Goal: Transaction & Acquisition: Purchase product/service

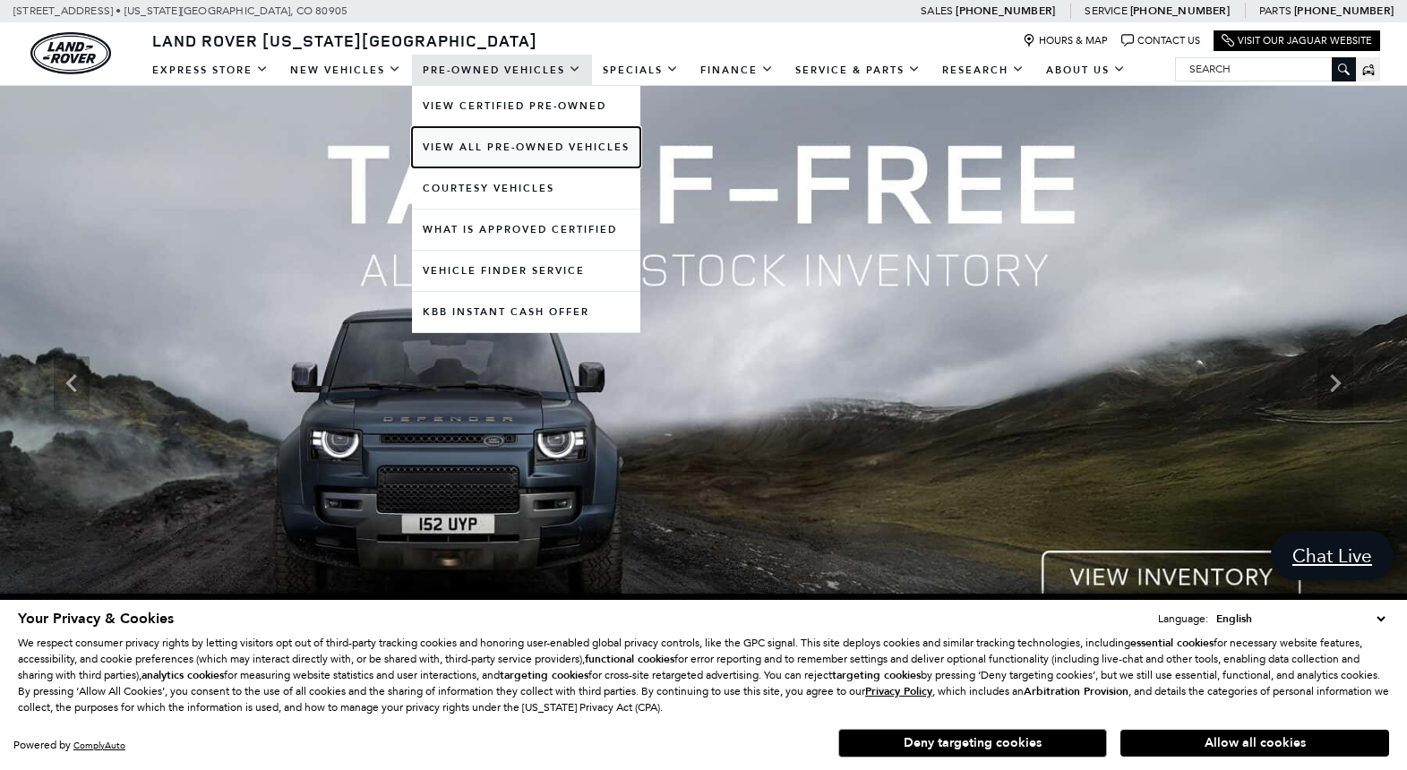
click at [509, 143] on link "View All Pre-Owned Vehicles" at bounding box center [526, 147] width 228 height 40
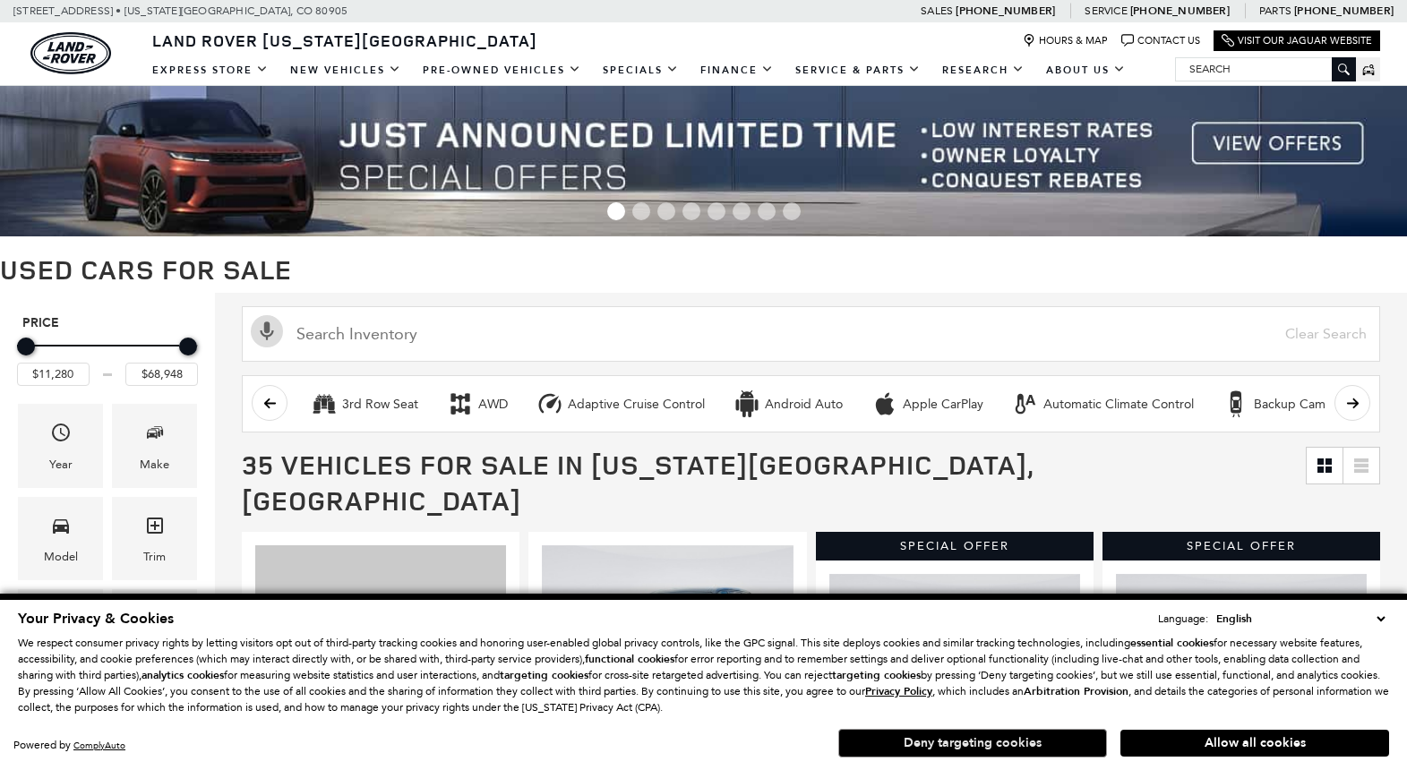
click at [993, 752] on button "Deny targeting cookies" at bounding box center [972, 743] width 269 height 29
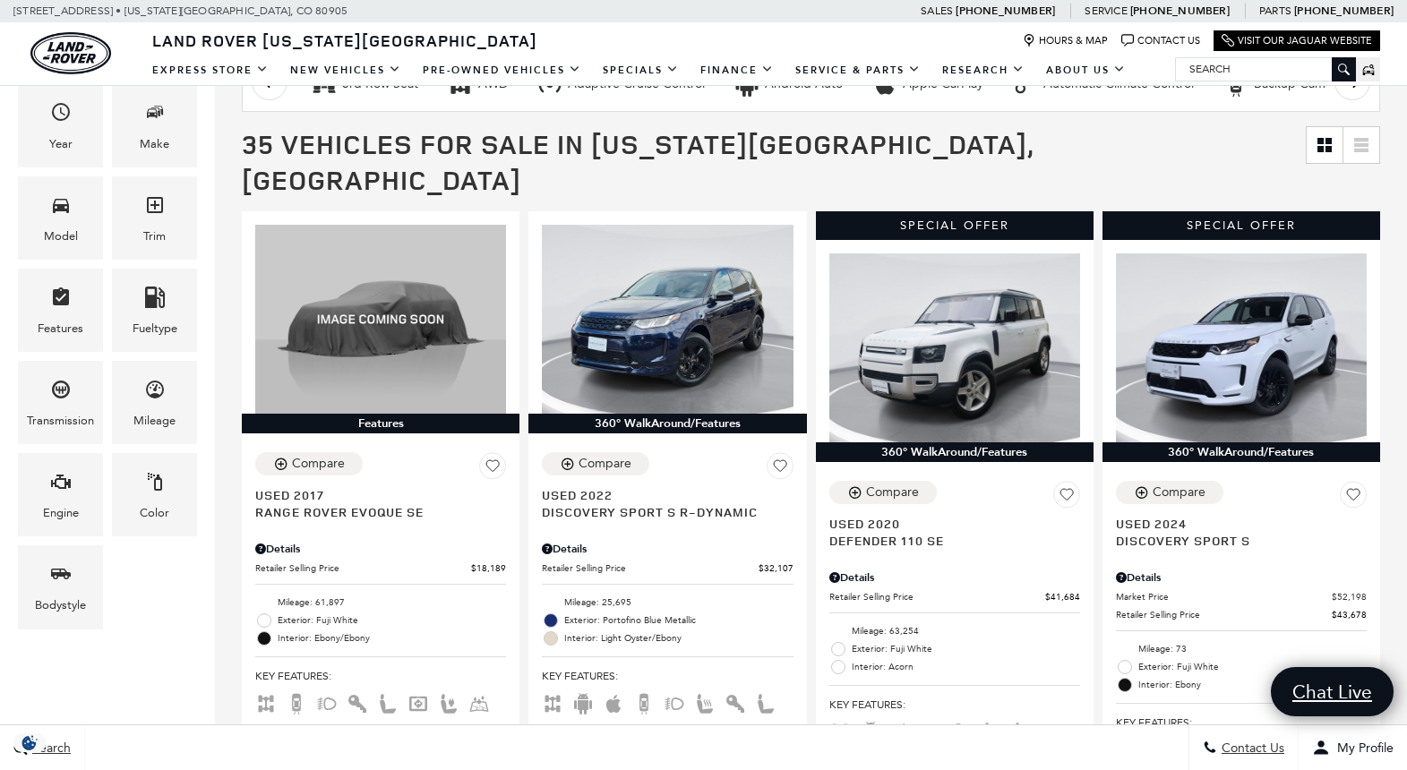
scroll to position [328, 0]
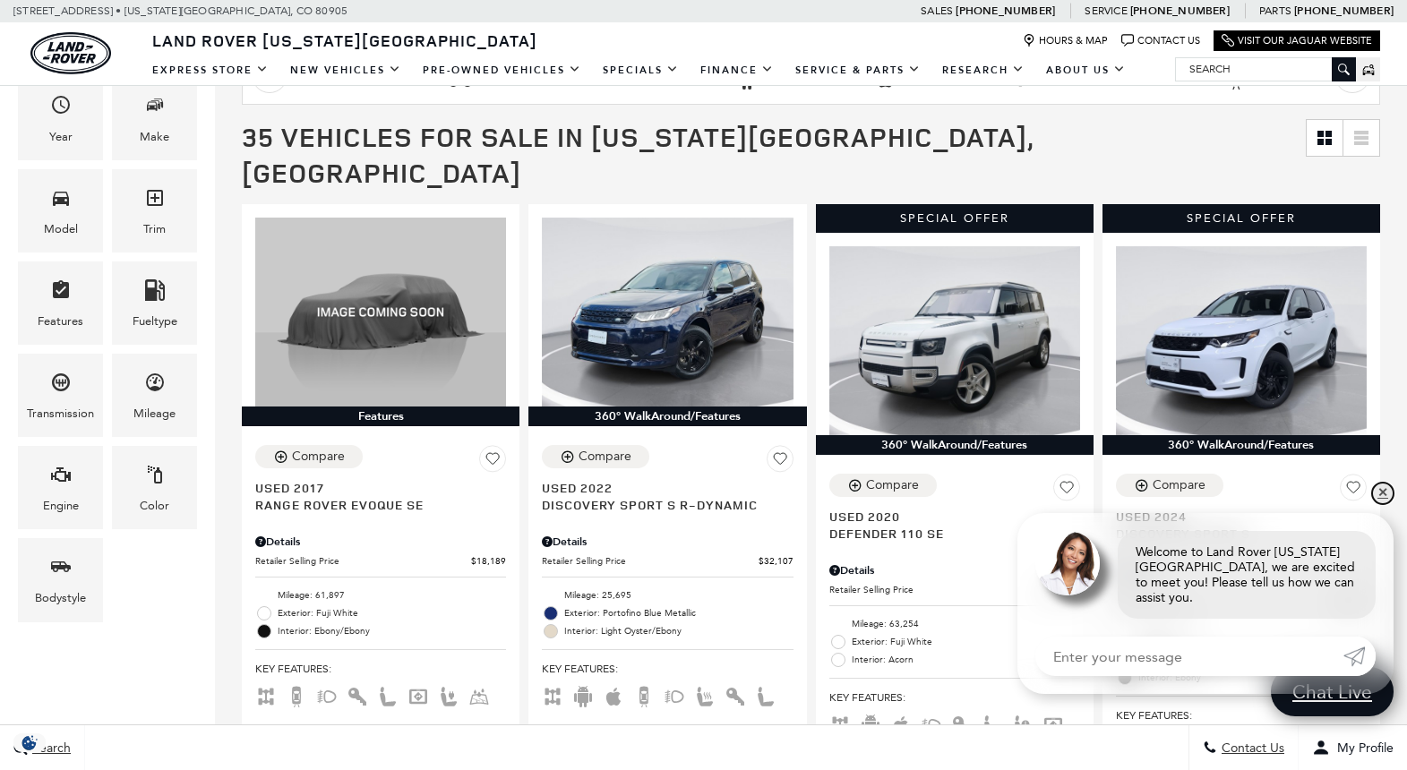
click at [1381, 504] on link "✕" at bounding box center [1382, 493] width 21 height 21
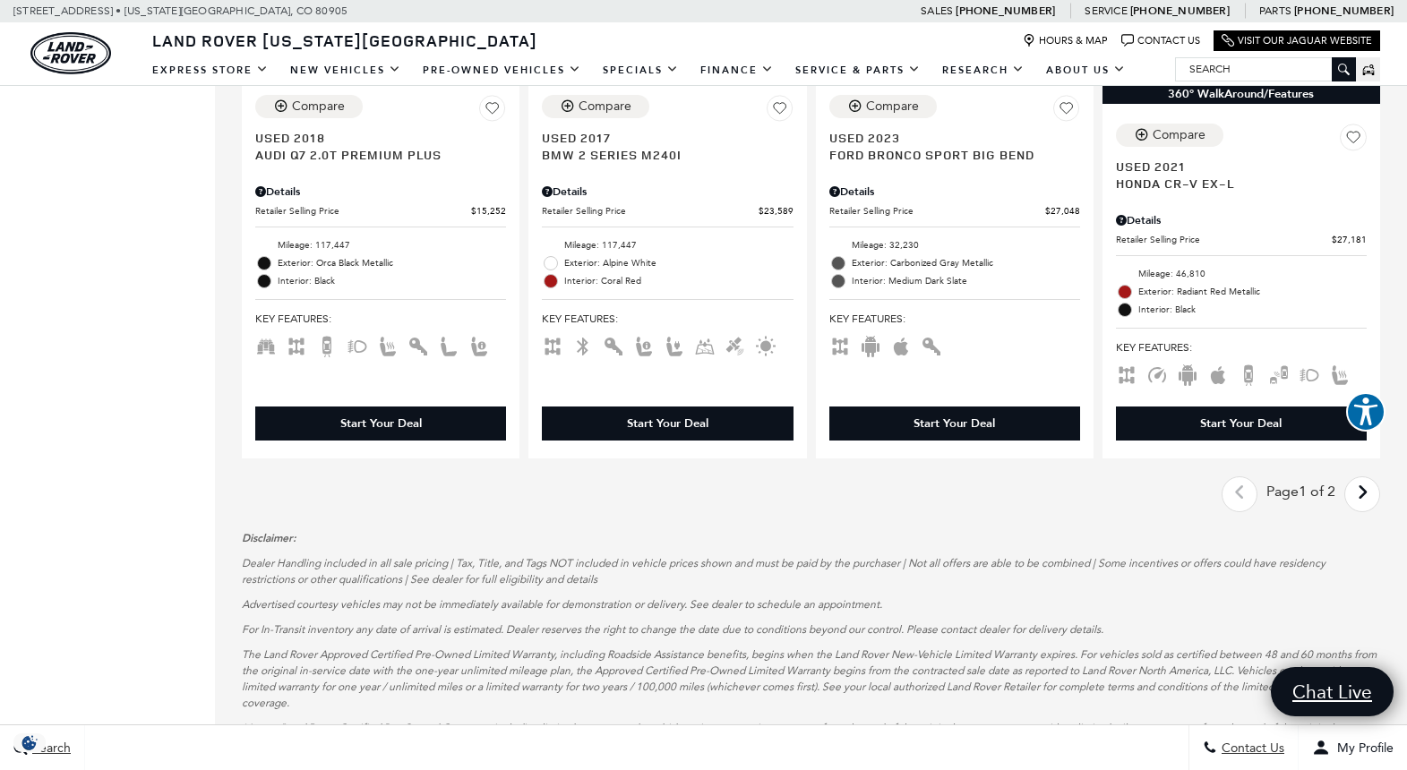
scroll to position [3194, 0]
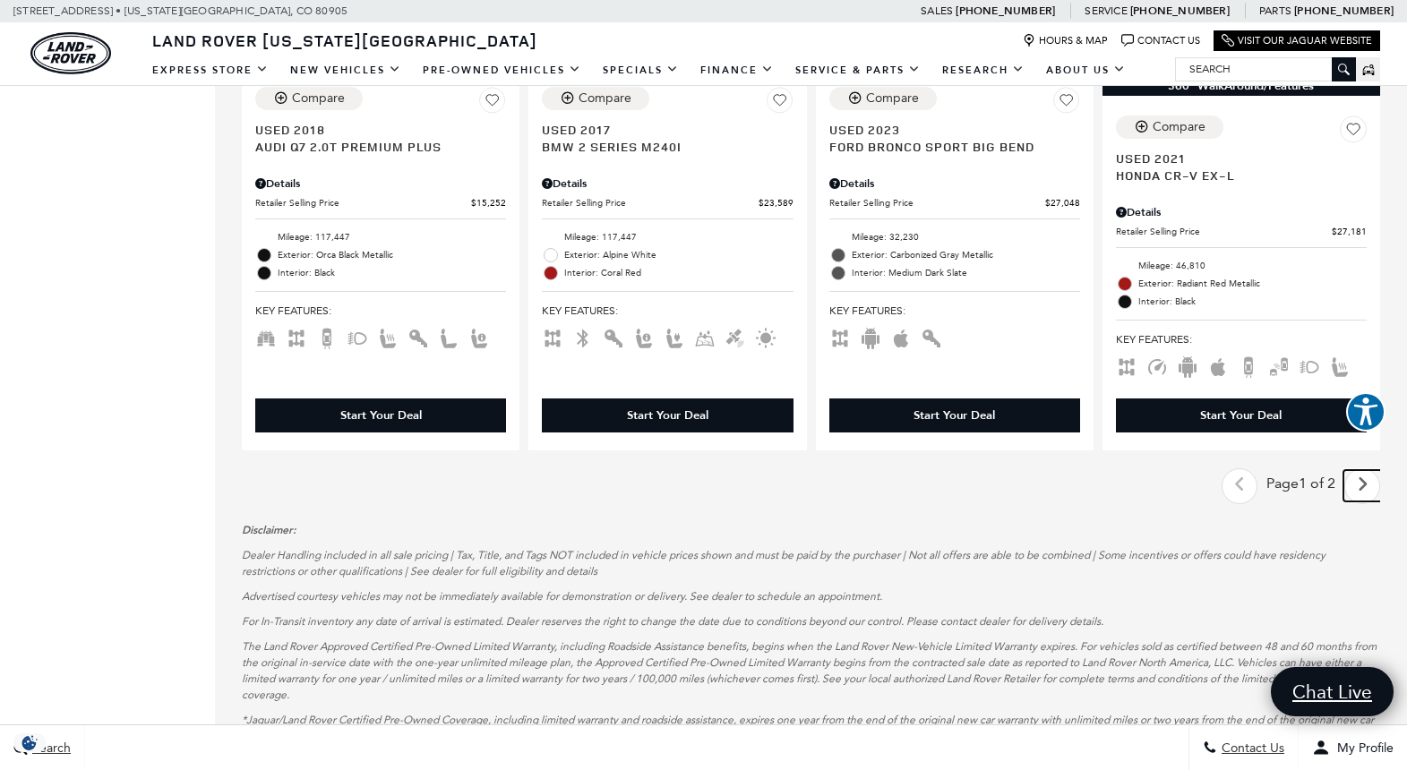
click at [1369, 470] on icon "next page" at bounding box center [1363, 484] width 12 height 29
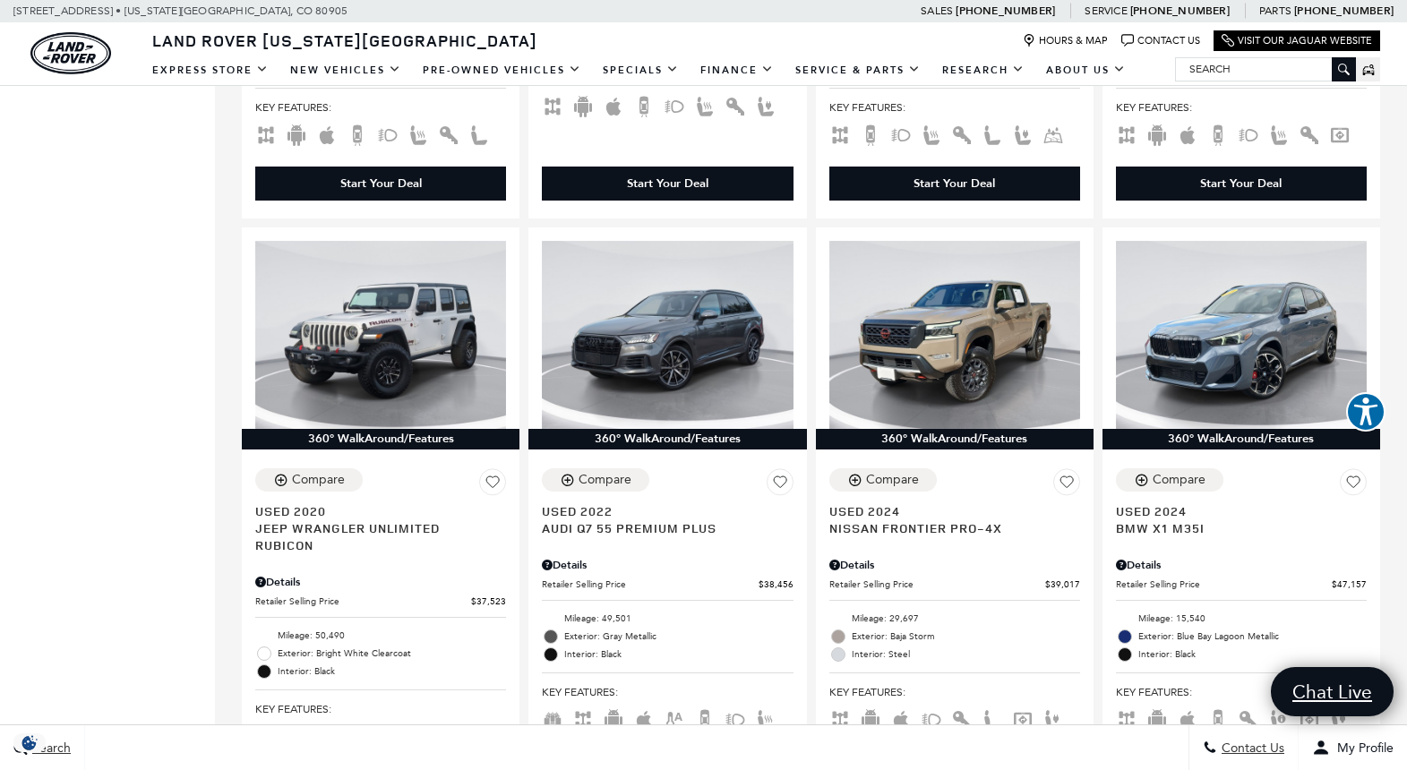
scroll to position [931, 0]
